Goal: Task Accomplishment & Management: Manage account settings

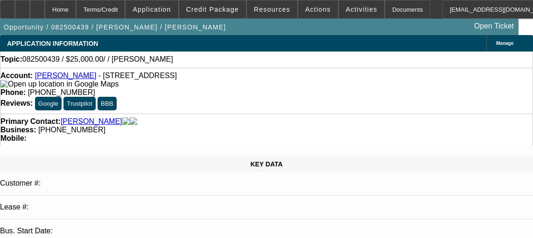
select select "0"
select select "2"
select select "0.1"
select select "4"
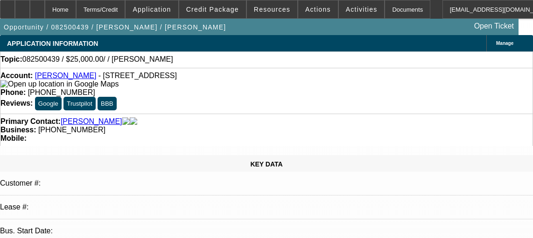
scroll to position [294, 0]
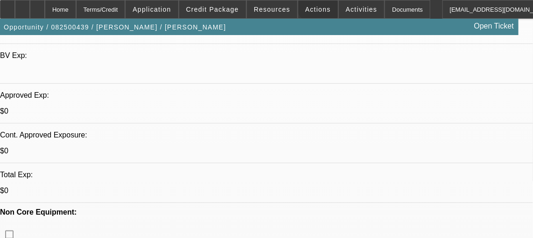
click at [315, 1] on span at bounding box center [318, 9] width 40 height 22
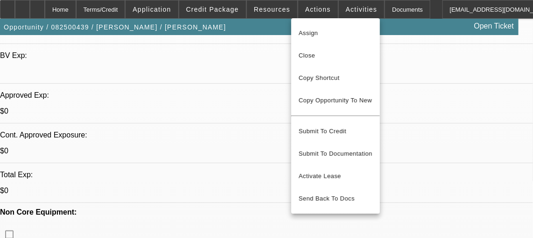
click at [341, 9] on div at bounding box center [266, 119] width 533 height 238
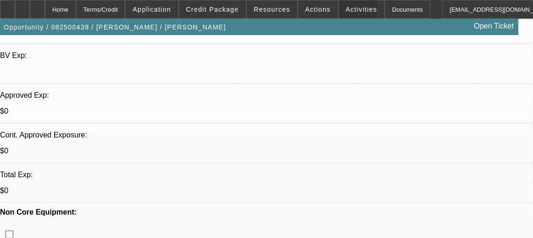
click at [346, 9] on span "Activities" at bounding box center [362, 9] width 32 height 7
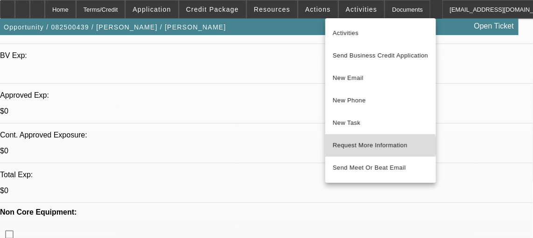
click at [371, 146] on span "Request More Information" at bounding box center [381, 145] width 96 height 11
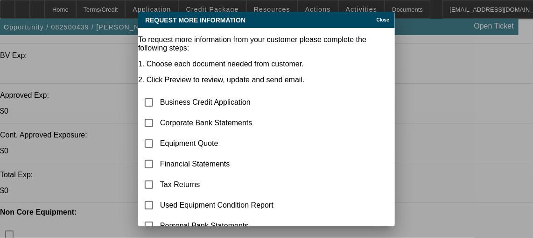
scroll to position [0, 0]
click at [271, 134] on td "Equipment Quote" at bounding box center [249, 144] width 179 height 20
click at [158, 134] on input "checkbox" at bounding box center [149, 143] width 19 height 19
checkbox input "true"
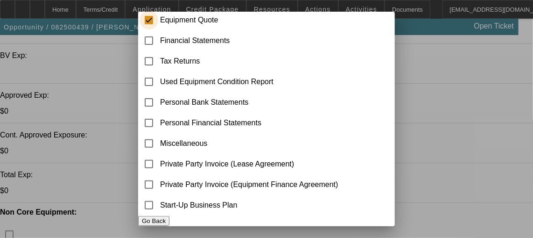
scroll to position [144, 0]
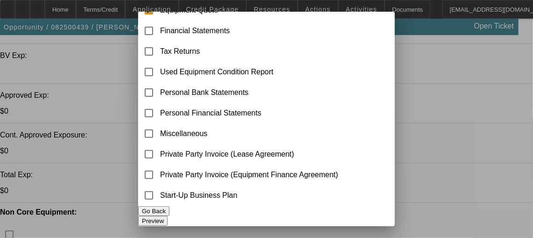
click at [168, 216] on button "Preview" at bounding box center [152, 221] width 29 height 10
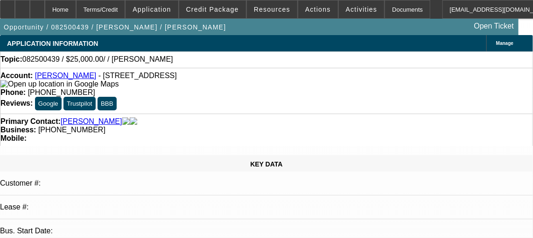
scroll to position [294, 0]
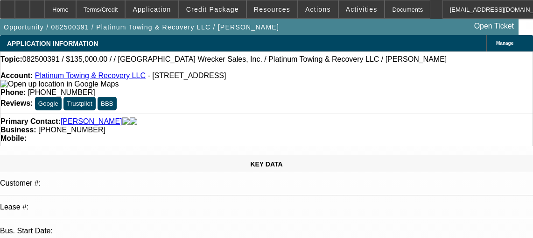
select select "0"
select select "2"
select select "0.1"
select select "4"
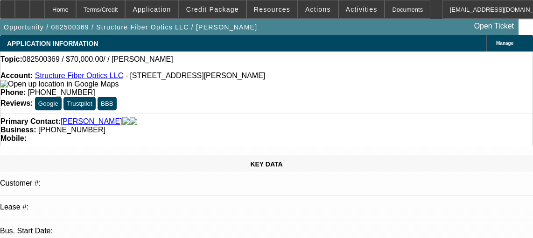
select select "0"
select select "2"
select select "0.1"
select select "4"
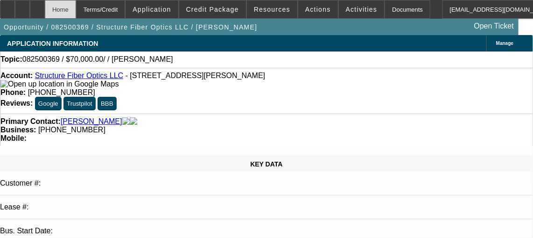
click at [67, 14] on div "Home" at bounding box center [60, 9] width 31 height 19
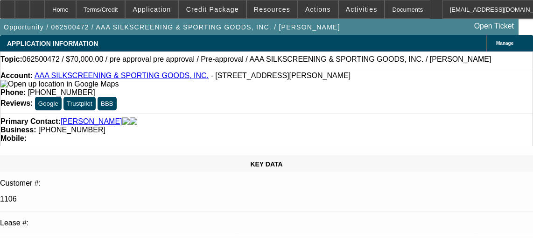
select select "0"
select select "2"
select select "0.1"
select select "4"
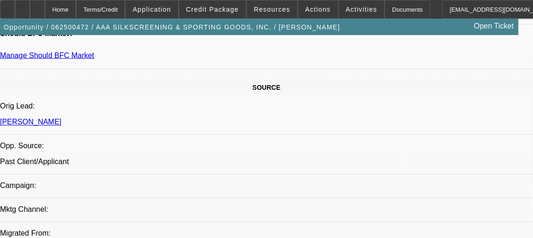
scroll to position [541, 0]
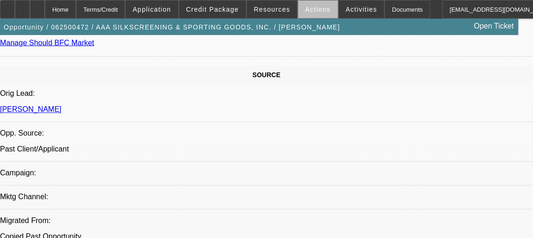
click at [314, 14] on span at bounding box center [318, 9] width 40 height 22
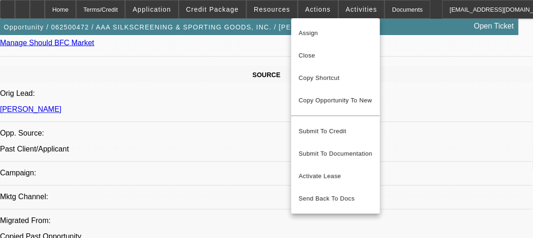
click at [336, 8] on div at bounding box center [266, 119] width 533 height 238
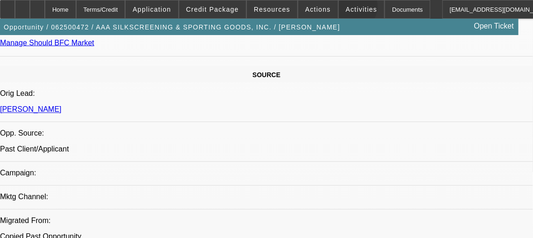
click at [346, 8] on span "Activities" at bounding box center [362, 9] width 32 height 7
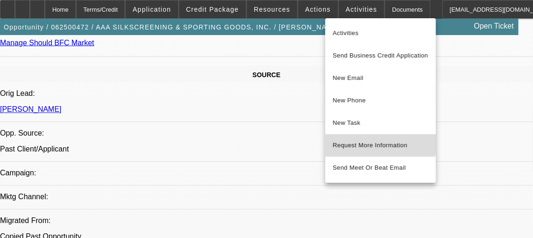
click at [356, 138] on button "Request More Information" at bounding box center [381, 145] width 111 height 22
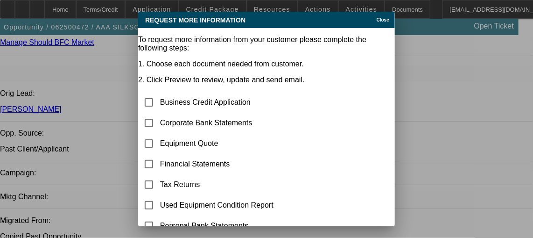
scroll to position [0, 0]
click at [158, 134] on input "checkbox" at bounding box center [149, 143] width 19 height 19
checkbox input "true"
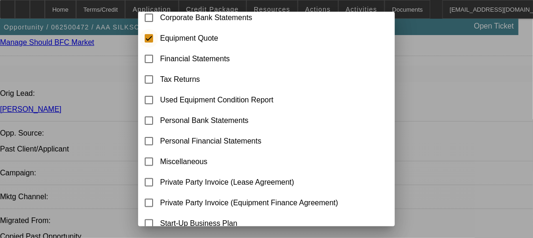
click at [160, 130] on div at bounding box center [149, 141] width 22 height 22
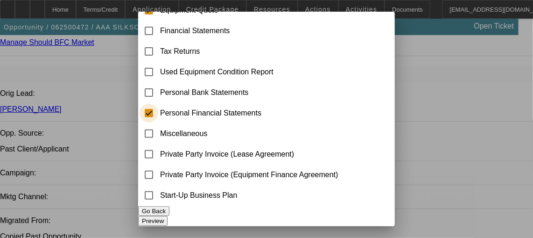
click at [158, 104] on input "checkbox" at bounding box center [149, 113] width 19 height 19
checkbox input "false"
click at [168, 216] on button "Preview" at bounding box center [152, 221] width 29 height 10
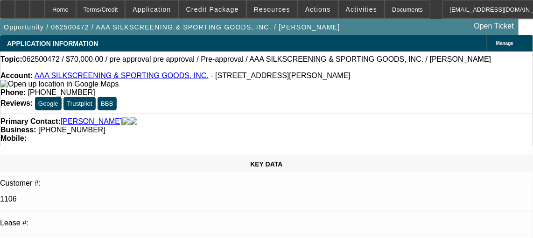
scroll to position [541, 0]
